Goal: Transaction & Acquisition: Purchase product/service

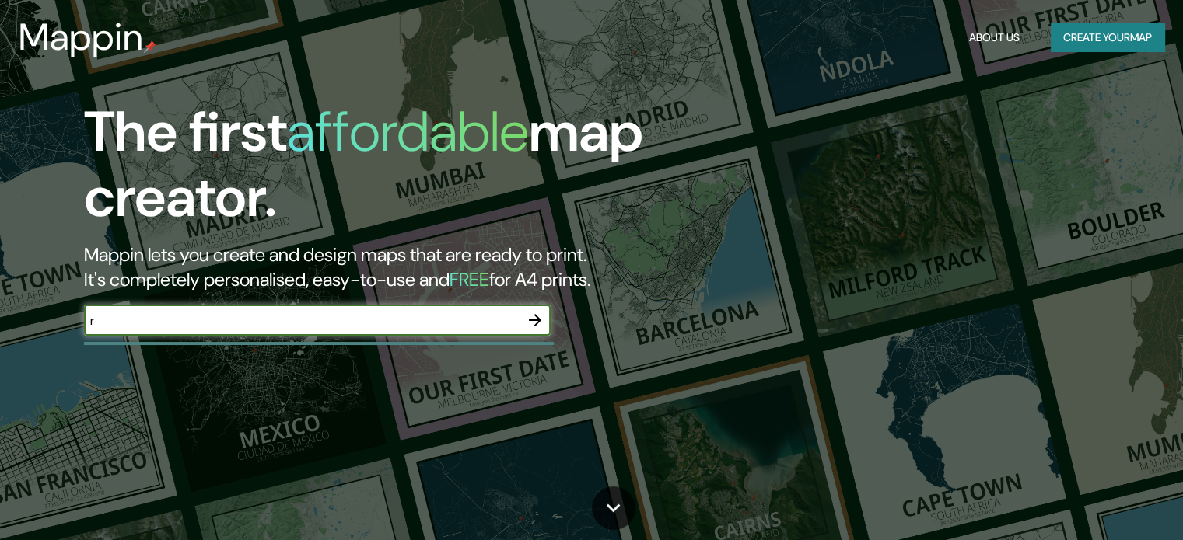
type input "rosario"
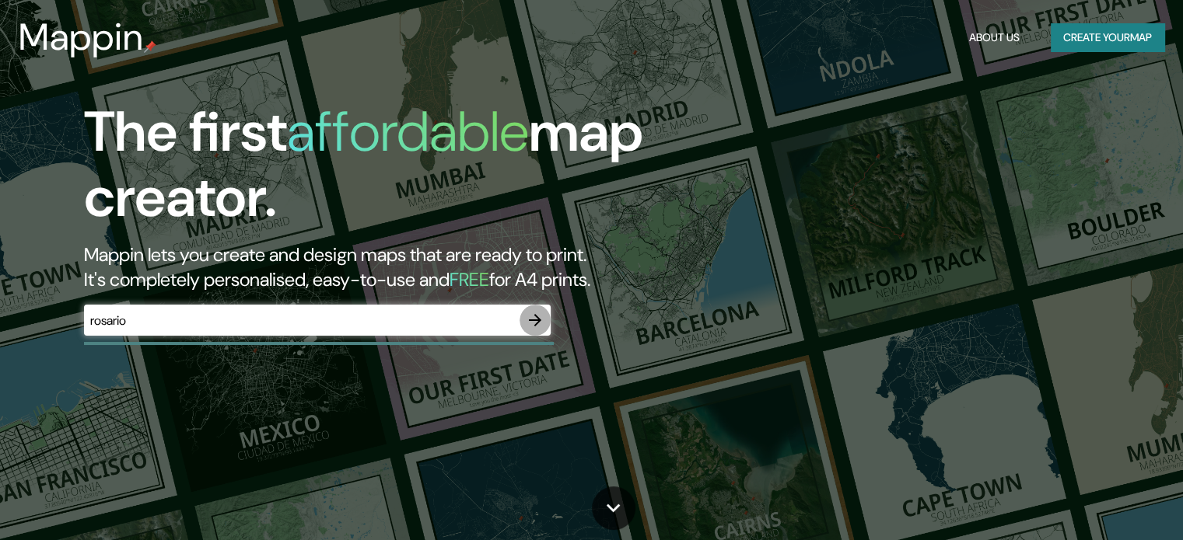
click at [539, 323] on icon "button" at bounding box center [535, 320] width 19 height 19
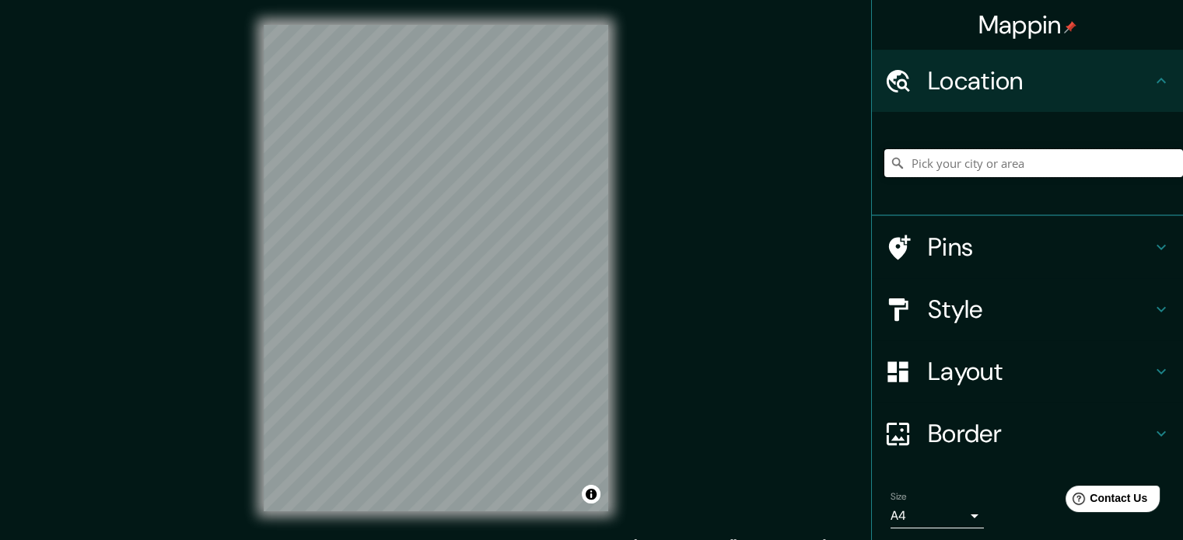
click at [936, 162] on input "Pick your city or area" at bounding box center [1033, 163] width 299 height 28
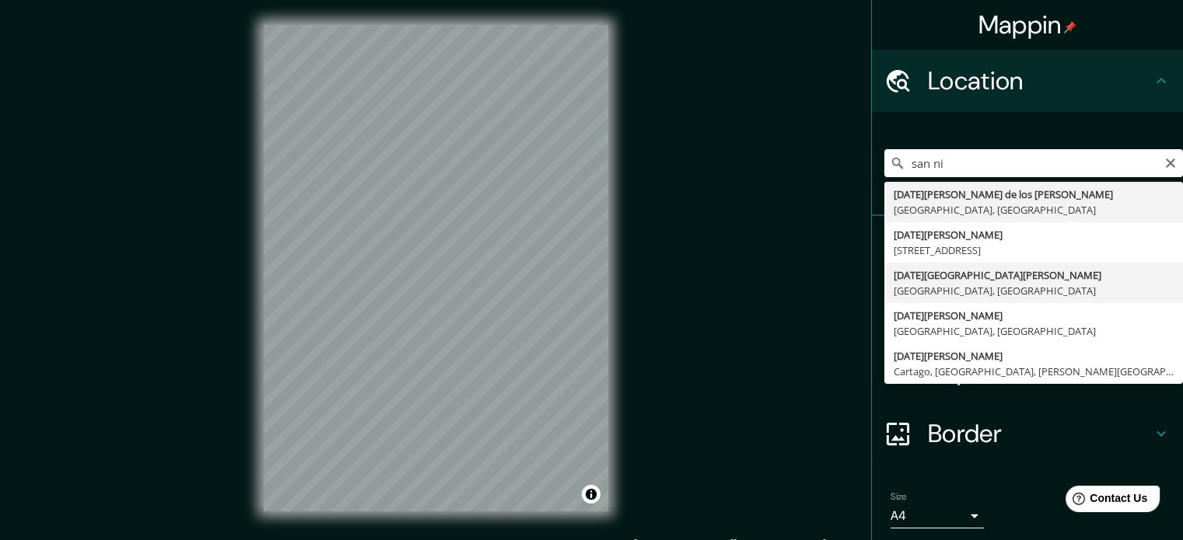
type input "[DATE][GEOGRAPHIC_DATA][PERSON_NAME], [GEOGRAPHIC_DATA], [GEOGRAPHIC_DATA]"
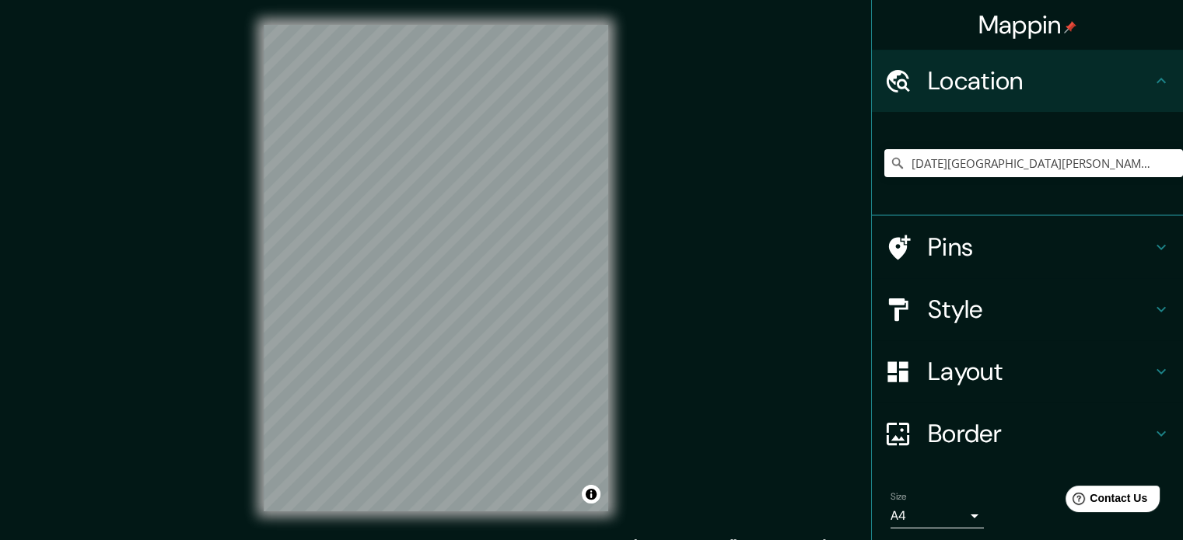
click at [709, 368] on div "Mappin Location [DATE][GEOGRAPHIC_DATA][PERSON_NAME], [GEOGRAPHIC_DATA], [GEOGR…" at bounding box center [591, 280] width 1183 height 561
click at [1064, 317] on h4 "Style" at bounding box center [1040, 309] width 224 height 31
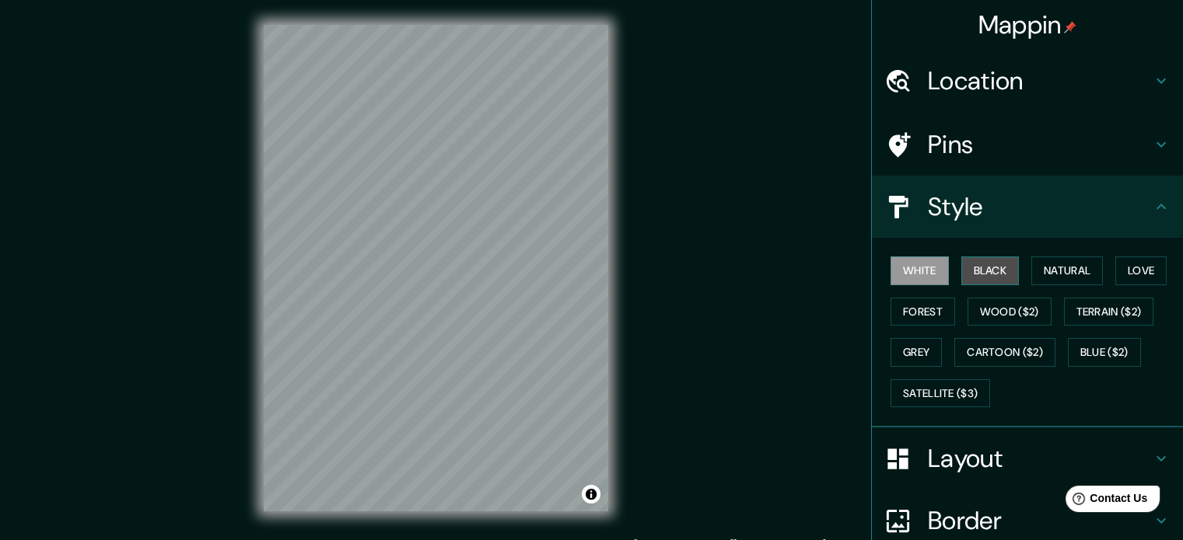
click at [1003, 276] on button "Black" at bounding box center [990, 271] width 58 height 29
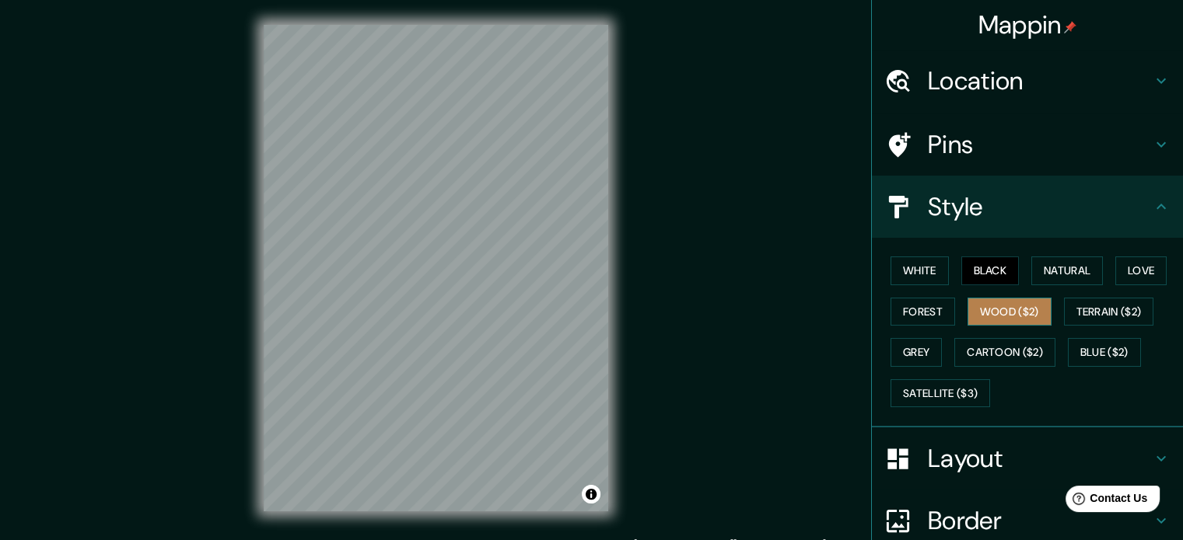
click at [1030, 317] on button "Wood ($2)" at bounding box center [1009, 312] width 84 height 29
